Goal: Information Seeking & Learning: Learn about a topic

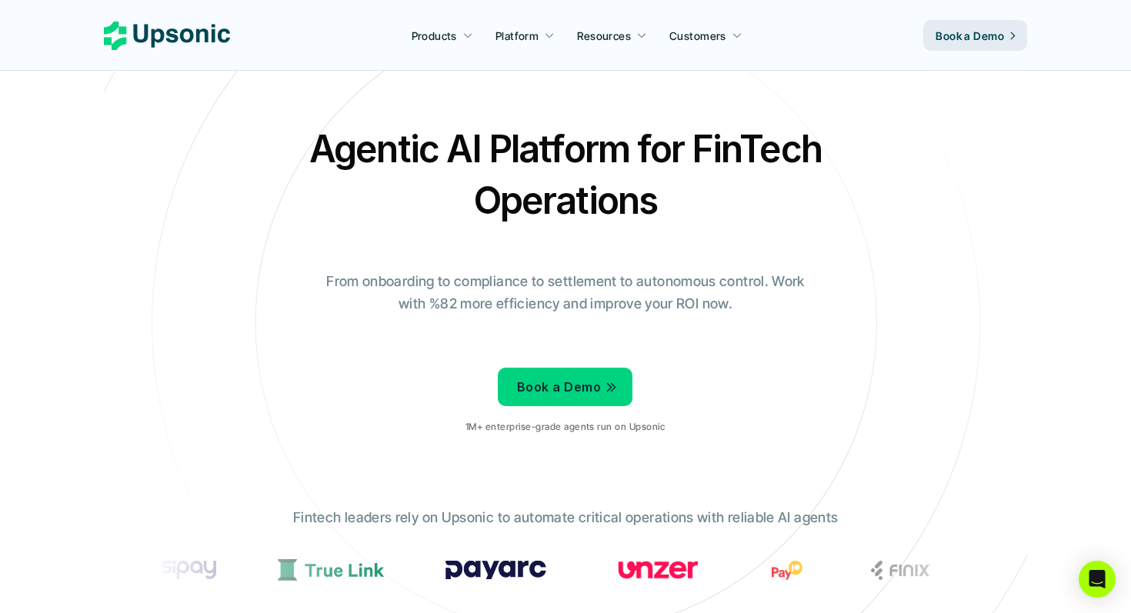
click at [331, 35] on div "Products Platform Resources Customers" at bounding box center [570, 35] width 681 height 23
click at [871, 18] on nav "Products Platform Resources Customers Book a Demo" at bounding box center [565, 35] width 1131 height 71
click at [911, 143] on div "Agentic AI Platform for FinTech Operations From onboarding to compliance to set…" at bounding box center [565, 284] width 900 height 323
click at [1068, 61] on nav "Products Platform Resources Customers Book a Demo" at bounding box center [565, 35] width 1131 height 71
